Goal: Information Seeking & Learning: Learn about a topic

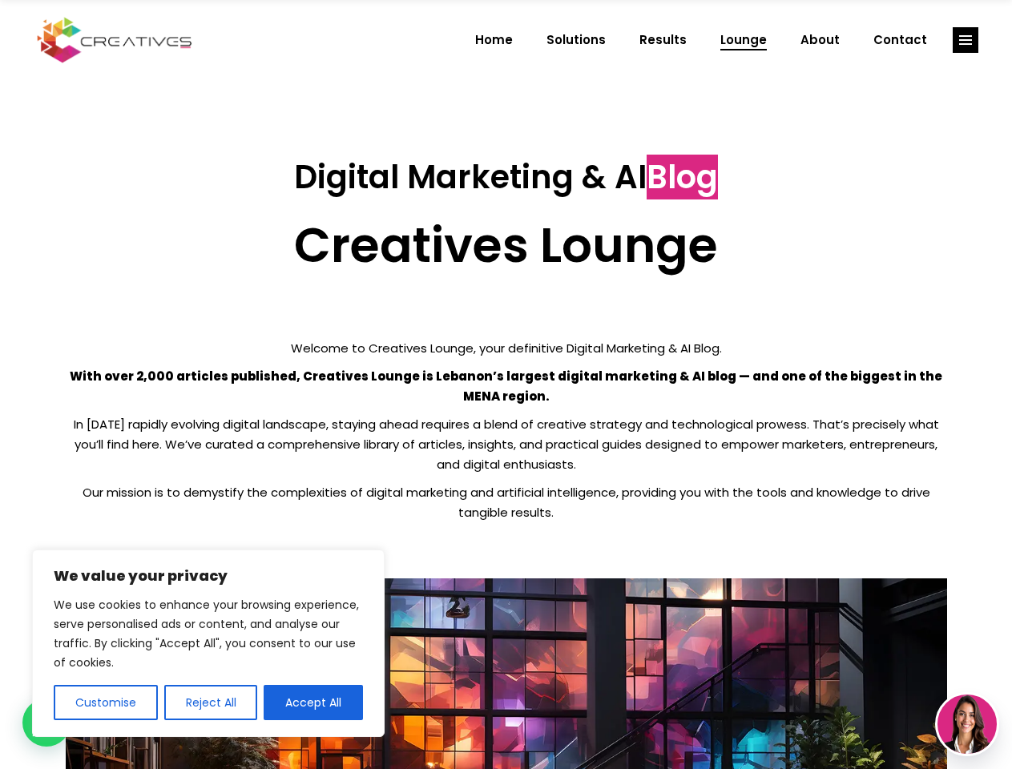
click at [505, 384] on p "With over 2,000 articles published, Creatives Lounge is Lebanon’s largest digit…" at bounding box center [506, 386] width 881 height 40
click at [105, 702] on button "Customise" at bounding box center [106, 702] width 104 height 35
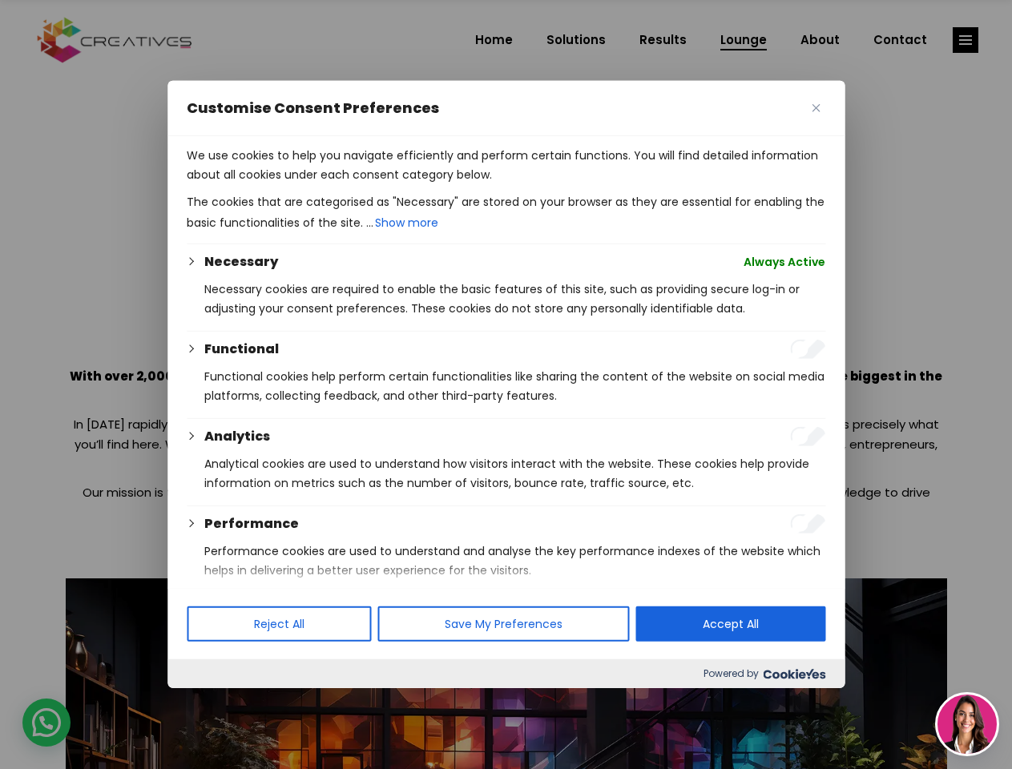
click at [210, 702] on div at bounding box center [506, 384] width 1012 height 769
click at [313, 184] on p "We use cookies to help you navigate efficiently and perform certain functions. …" at bounding box center [506, 165] width 638 height 38
click at [965, 40] on div at bounding box center [506, 384] width 1012 height 769
click at [967, 724] on img at bounding box center [966, 723] width 59 height 59
